Goal: Information Seeking & Learning: Learn about a topic

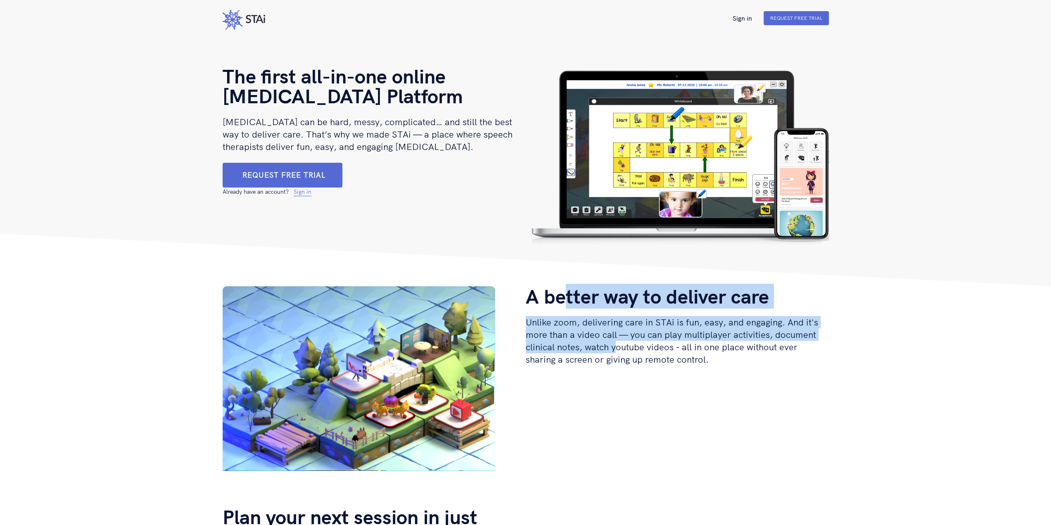
drag, startPoint x: 562, startPoint y: 294, endPoint x: 615, endPoint y: 352, distance: 78.3
click at [615, 352] on div "A better way to deliver care Unlike zoom, delivering care in STAi is fun, easy,…" at bounding box center [677, 382] width 303 height 192
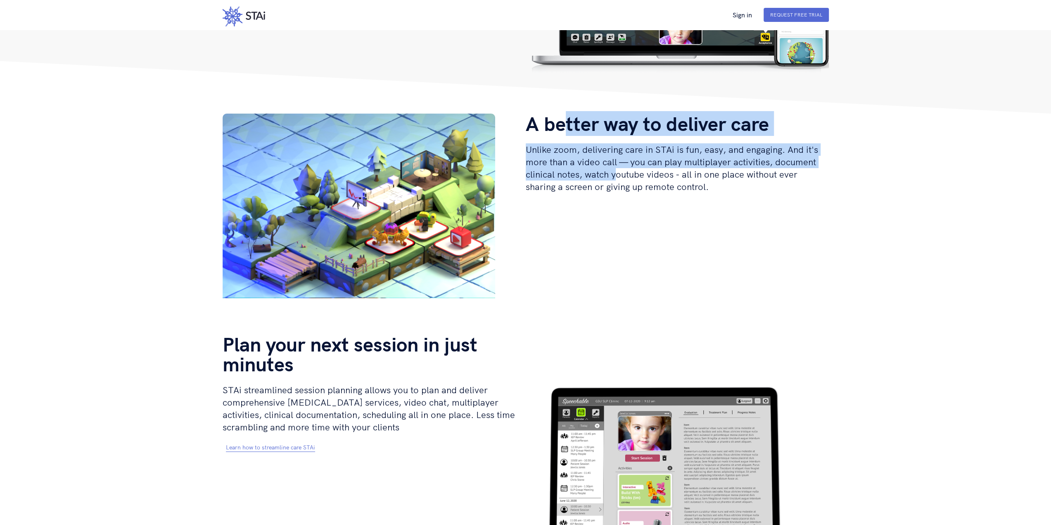
scroll to position [165, 0]
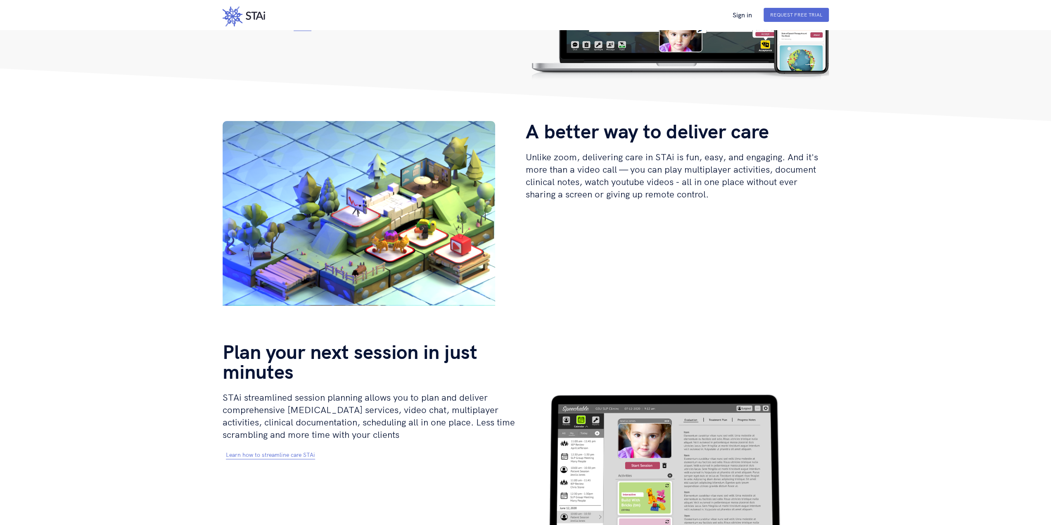
click at [358, 391] on h2 "STAi streamlined session planning allows you to plan and deliver comprehensive …" at bounding box center [374, 416] width 303 height 50
click at [295, 451] on link "Learn how to streamline care STAi" at bounding box center [270, 455] width 89 height 8
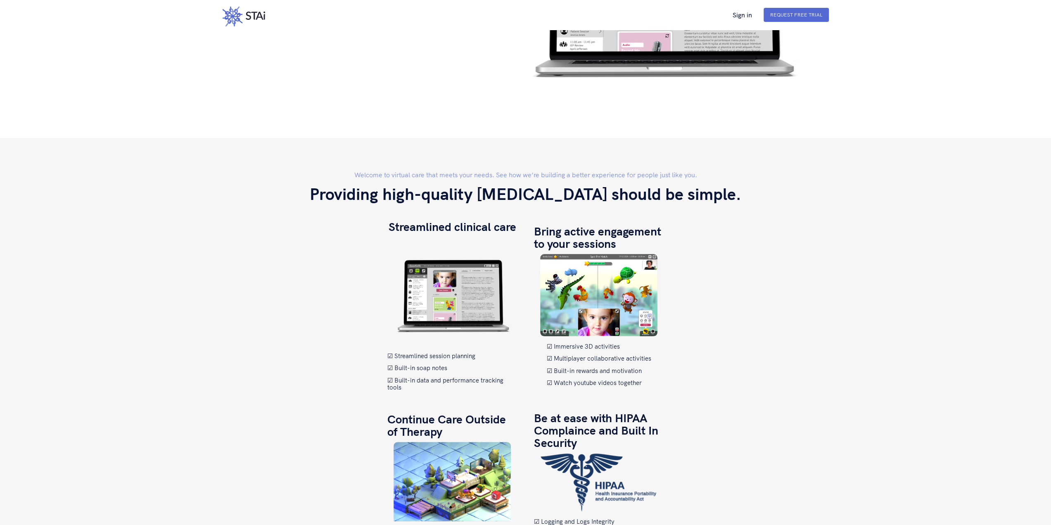
click at [422, 352] on ul "Streamlined session planning Built-in soap notes Built-in data and performance …" at bounding box center [452, 371] width 130 height 38
click at [423, 377] on li "Built-in data and performance tracking tools" at bounding box center [452, 384] width 130 height 14
click at [598, 453] on img at bounding box center [598, 482] width 117 height 58
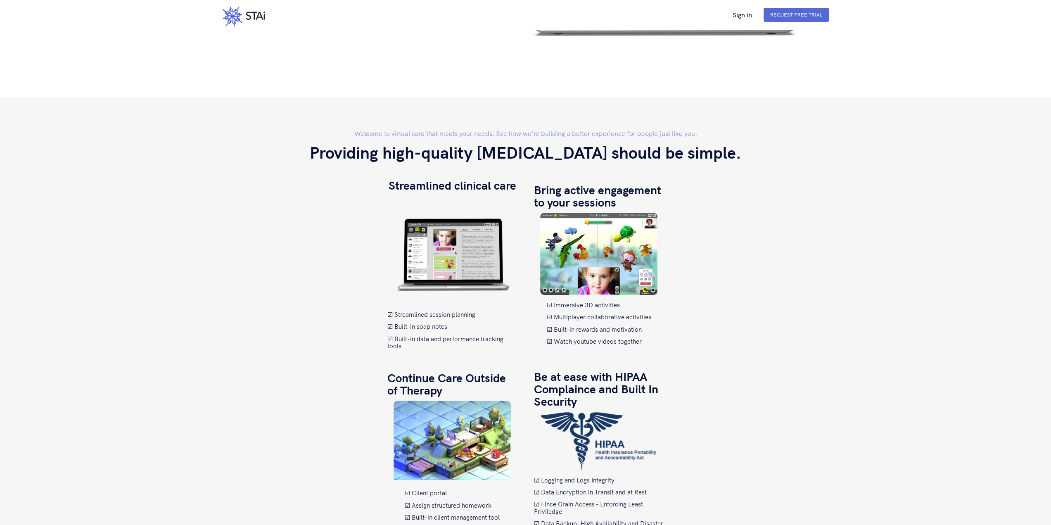
click at [427, 489] on li "Client portal" at bounding box center [452, 492] width 95 height 7
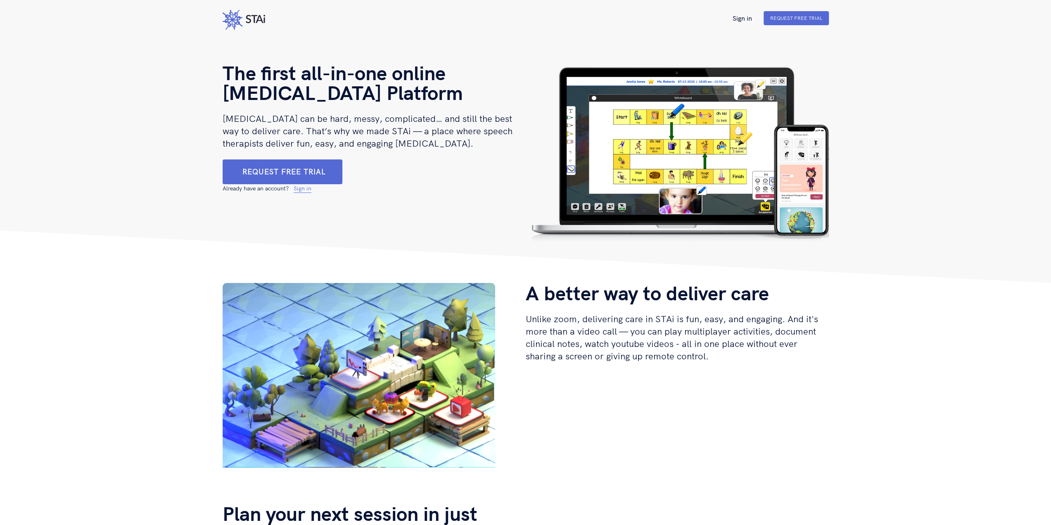
scroll to position [0, 0]
